Goal: Navigation & Orientation: Find specific page/section

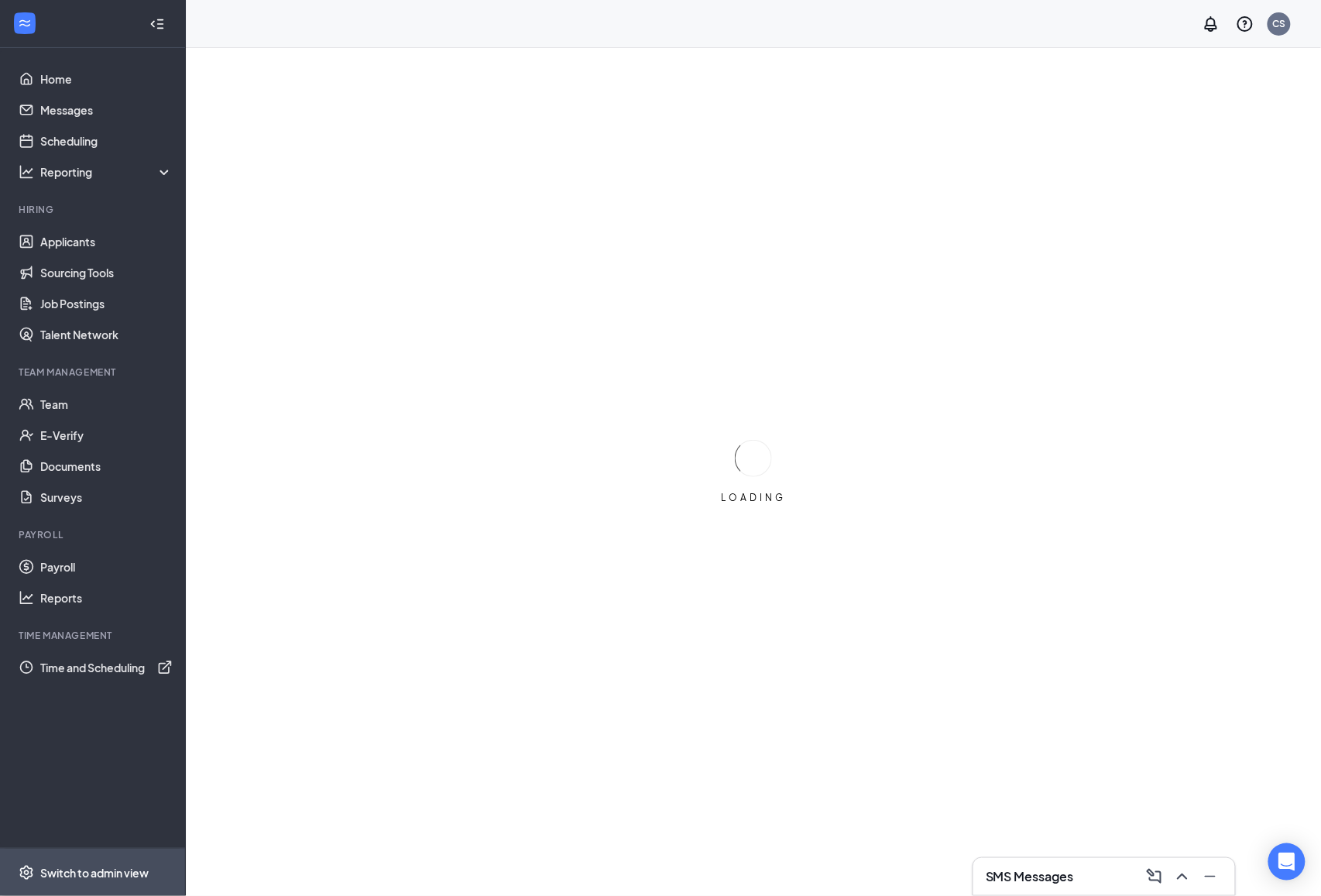
click at [135, 867] on div "Switch to admin view" at bounding box center [94, 873] width 108 height 16
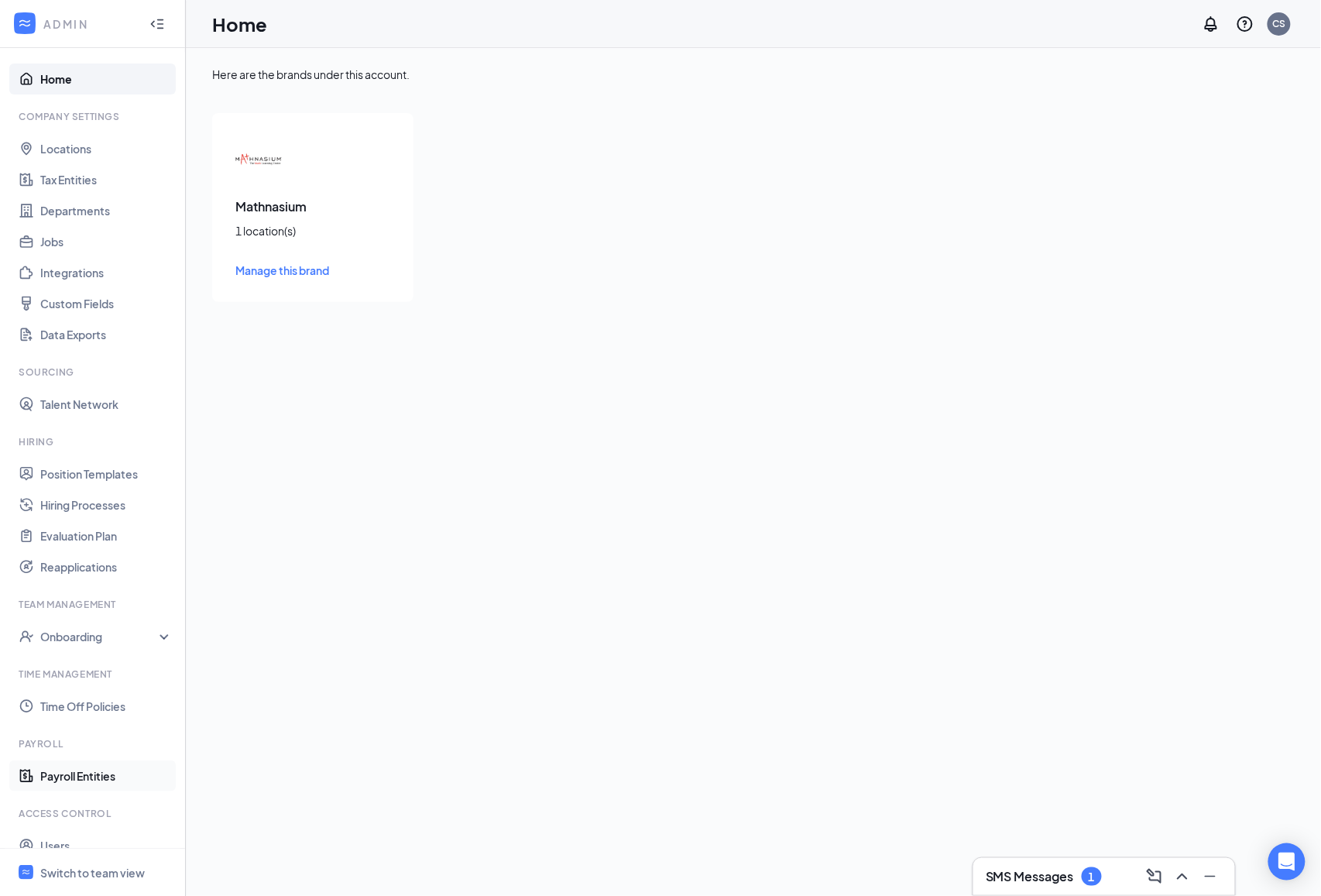
scroll to position [51, 0]
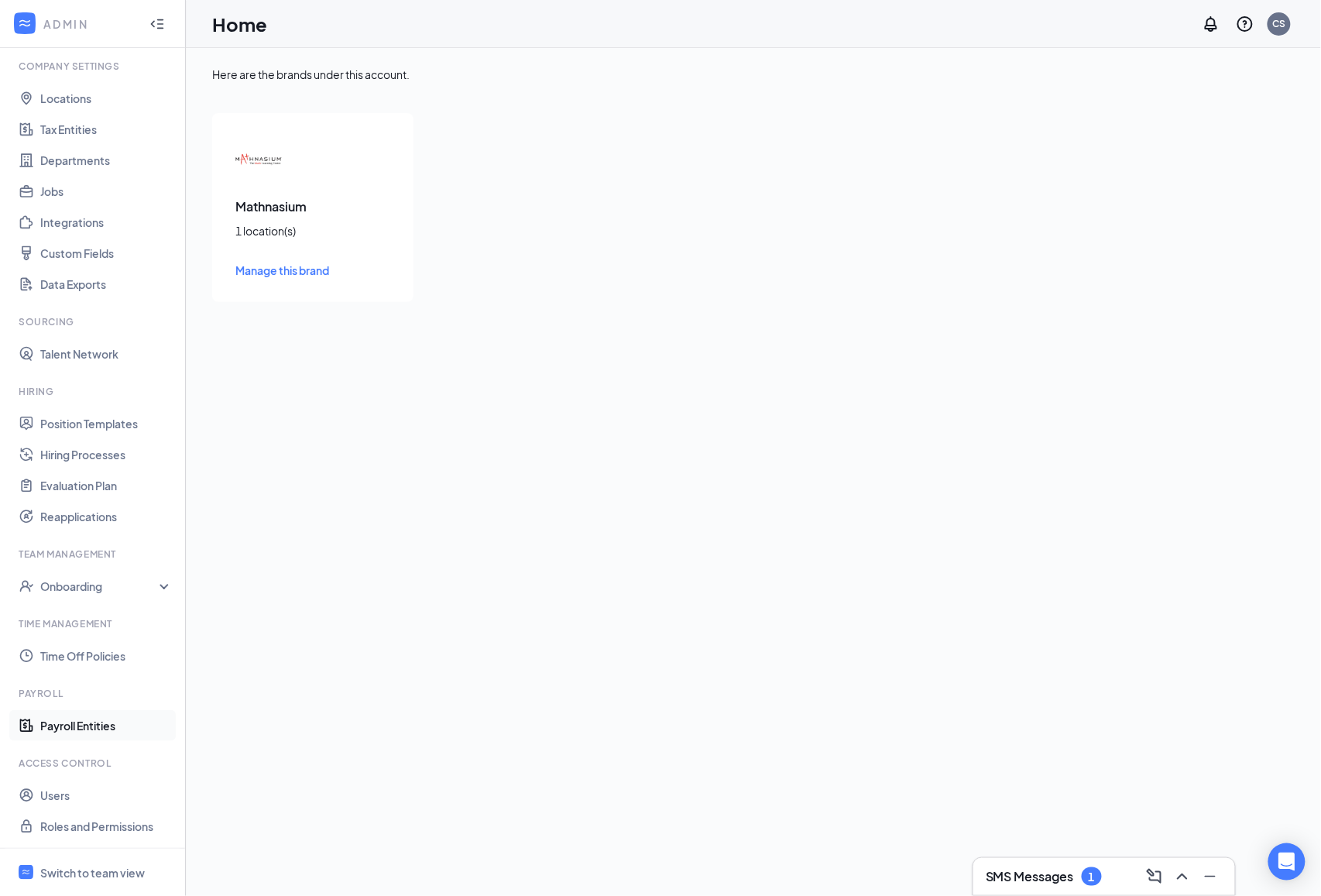
click at [96, 732] on link "Payroll Entities" at bounding box center [107, 725] width 133 height 31
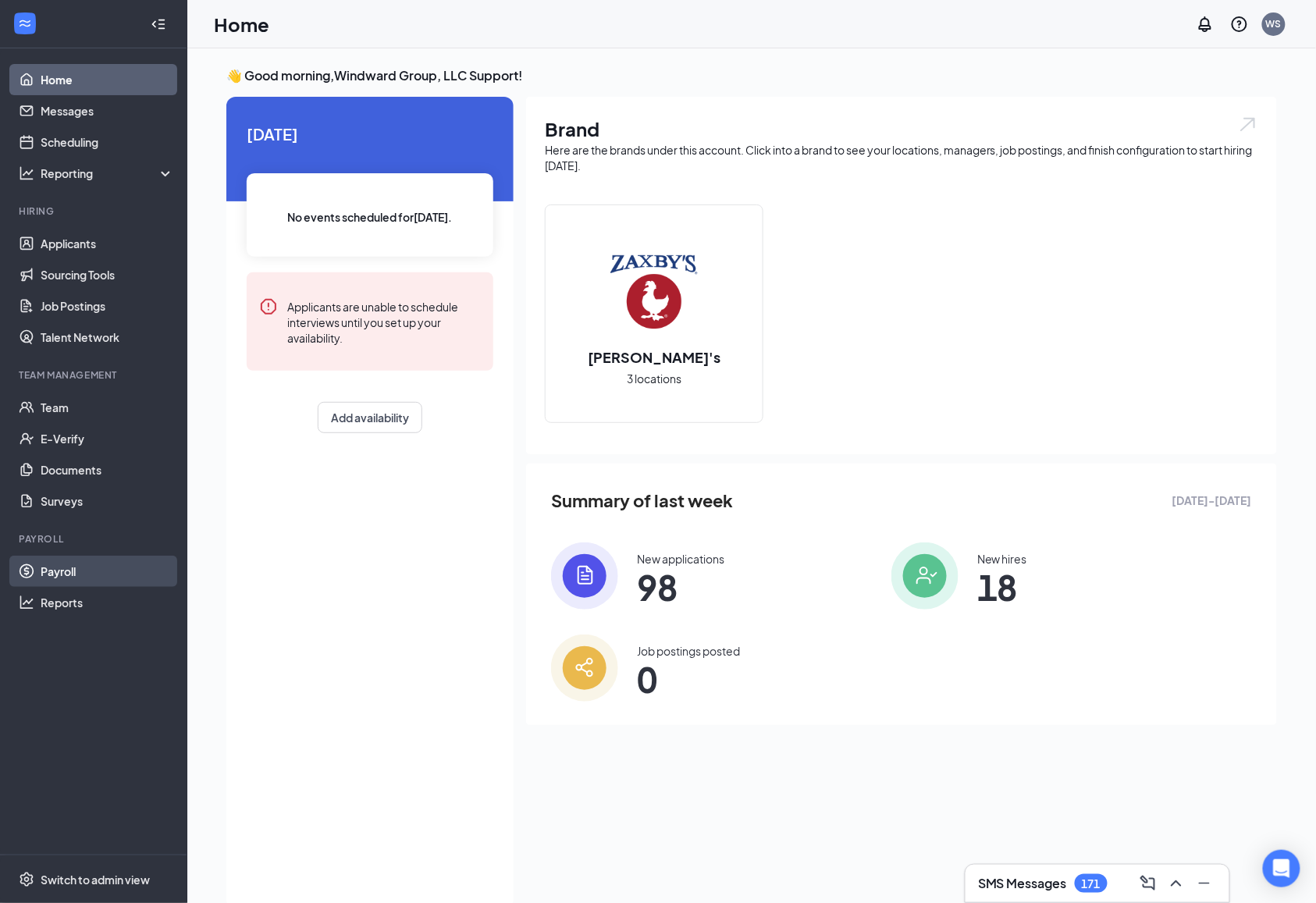
click at [90, 582] on link "Payroll" at bounding box center [108, 571] width 134 height 31
